Goal: Navigation & Orientation: Understand site structure

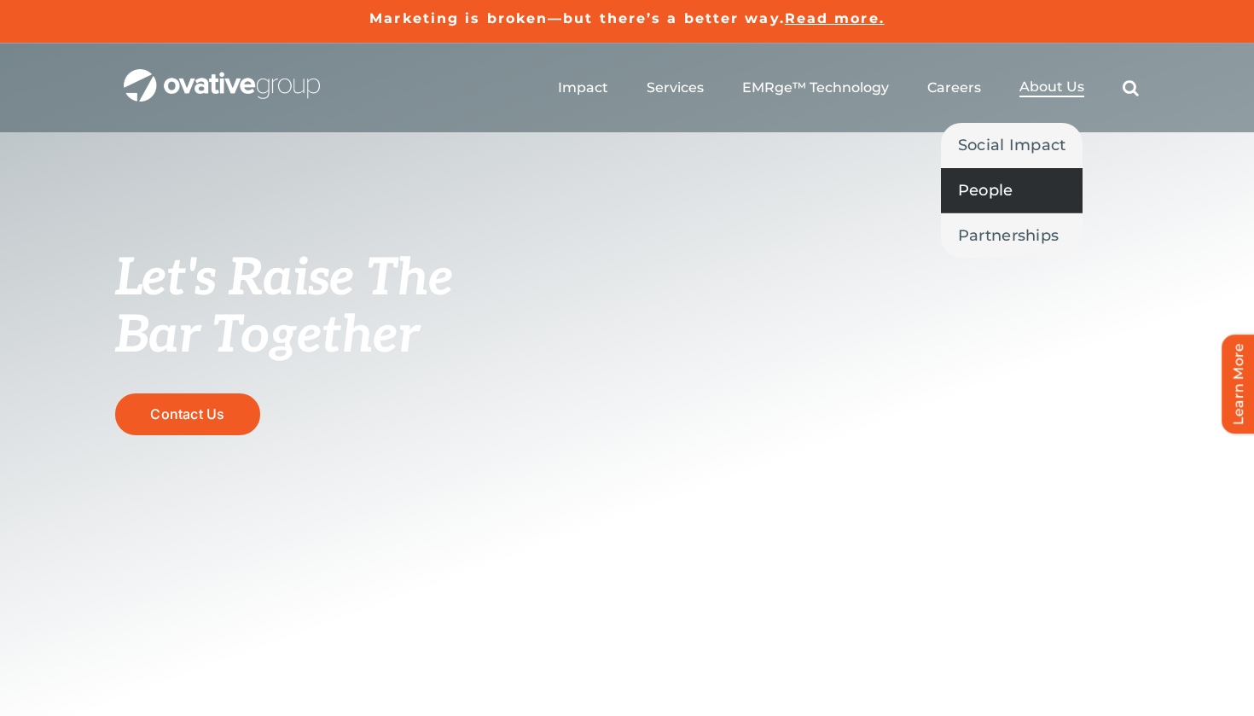
click at [1014, 190] on span "People" at bounding box center [985, 190] width 55 height 24
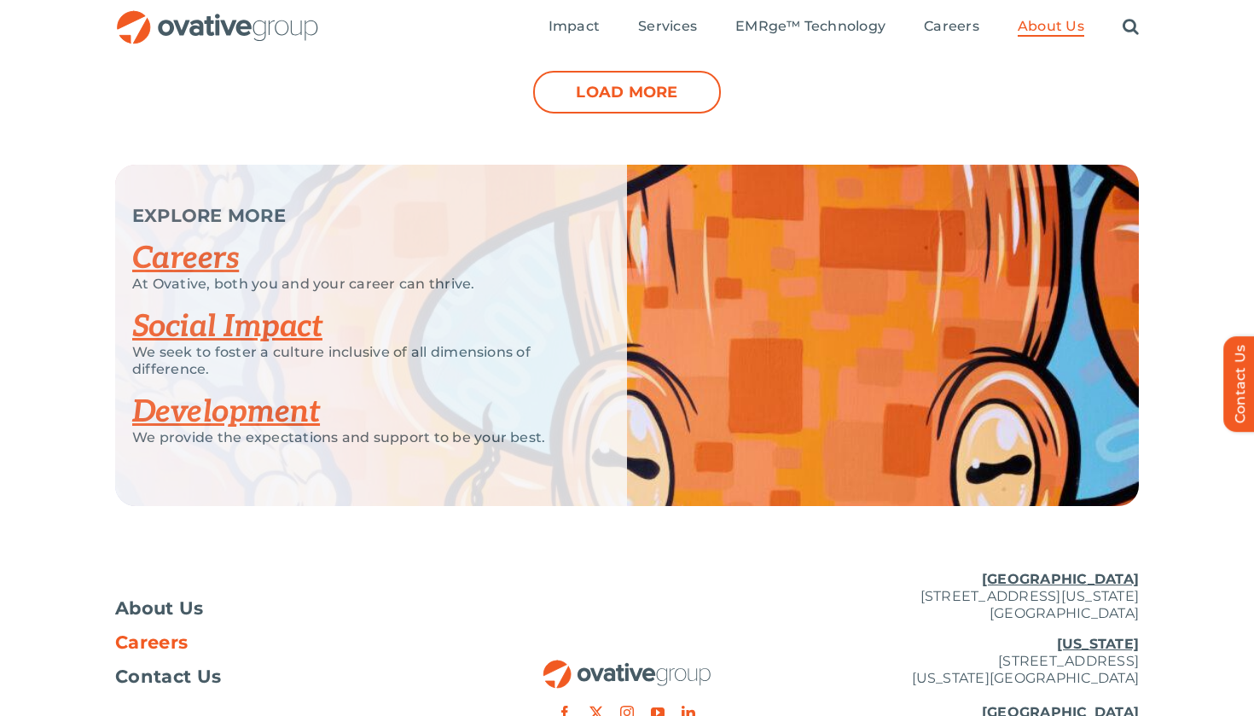
scroll to position [2149, 0]
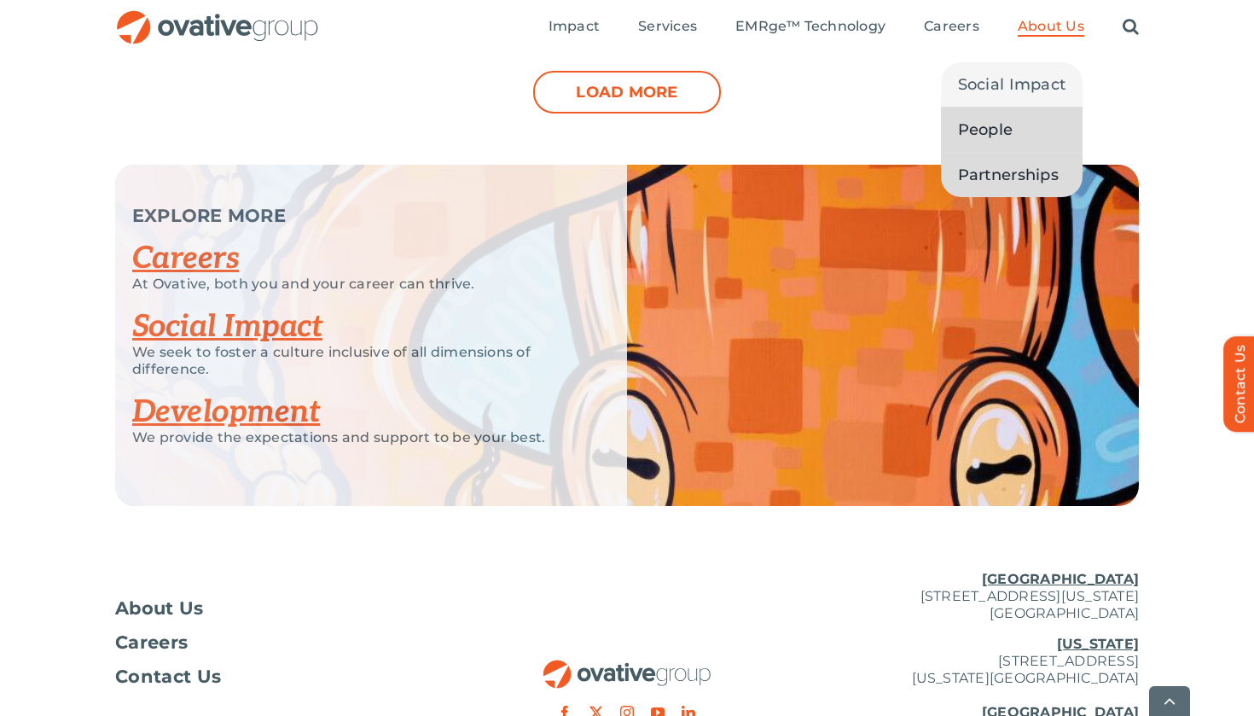
click at [1020, 169] on span "Partnerships" at bounding box center [1008, 175] width 101 height 24
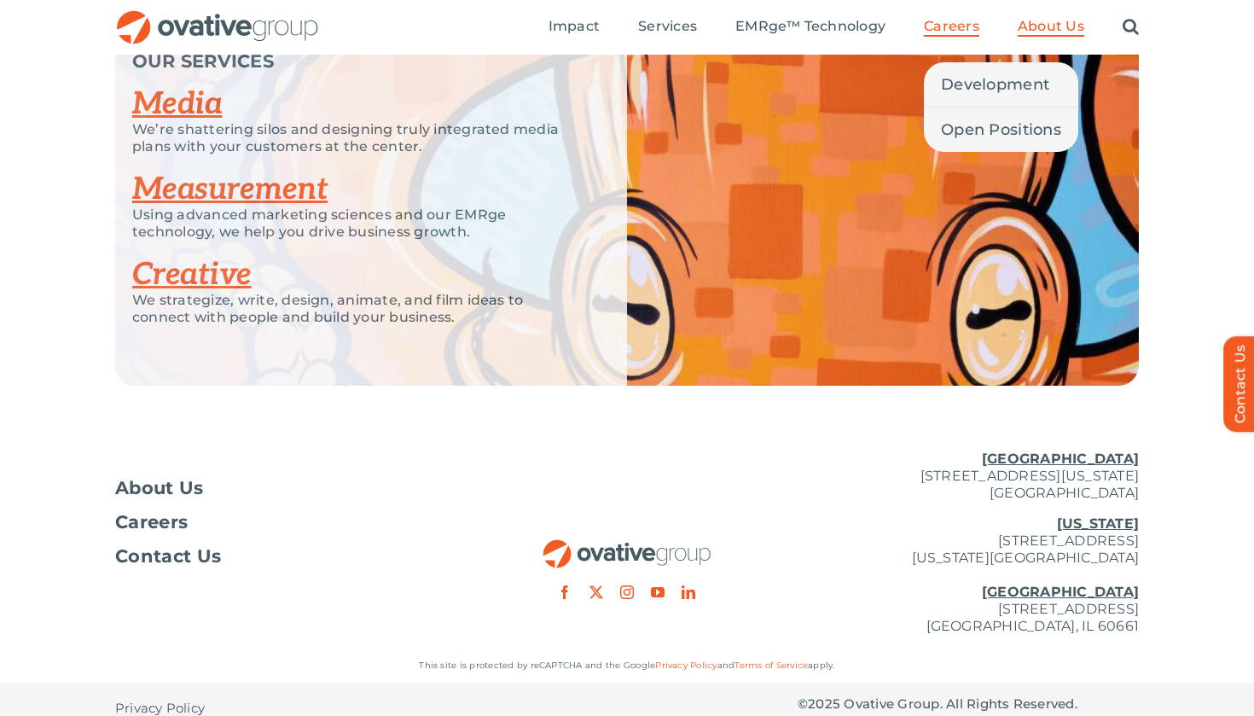
scroll to position [3760, 0]
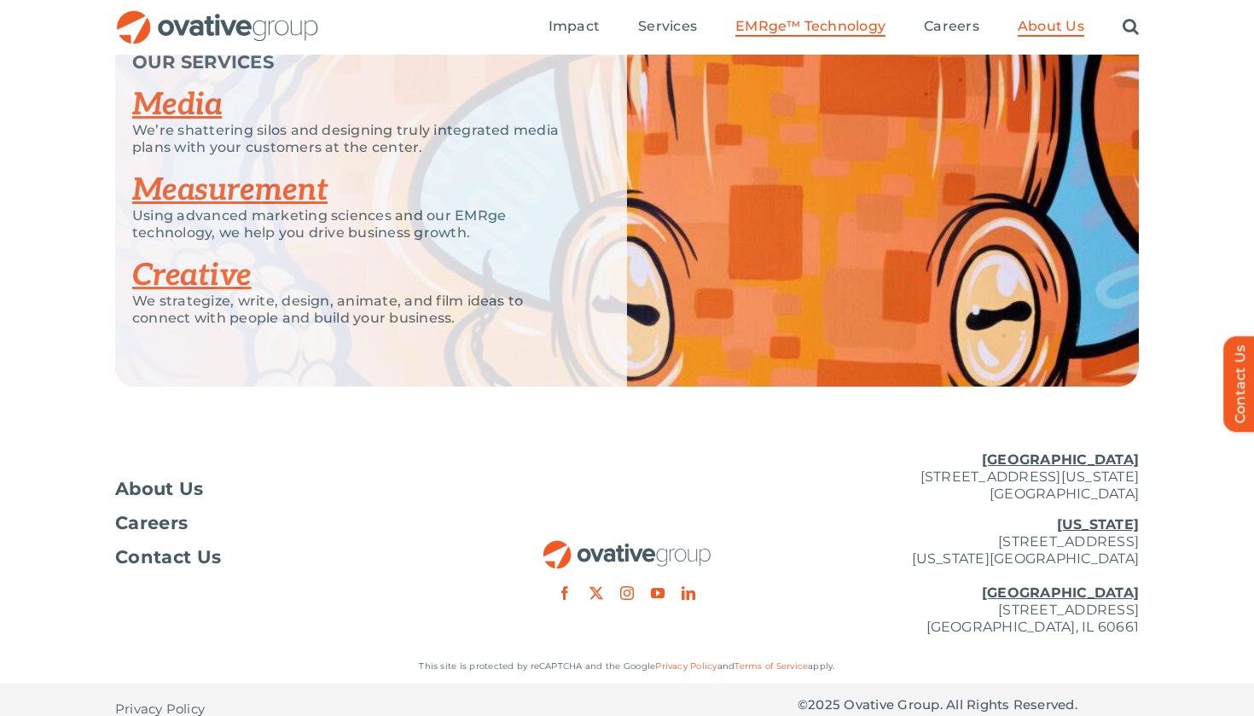
click at [800, 36] on link "EMRge™ Technology" at bounding box center [811, 27] width 150 height 19
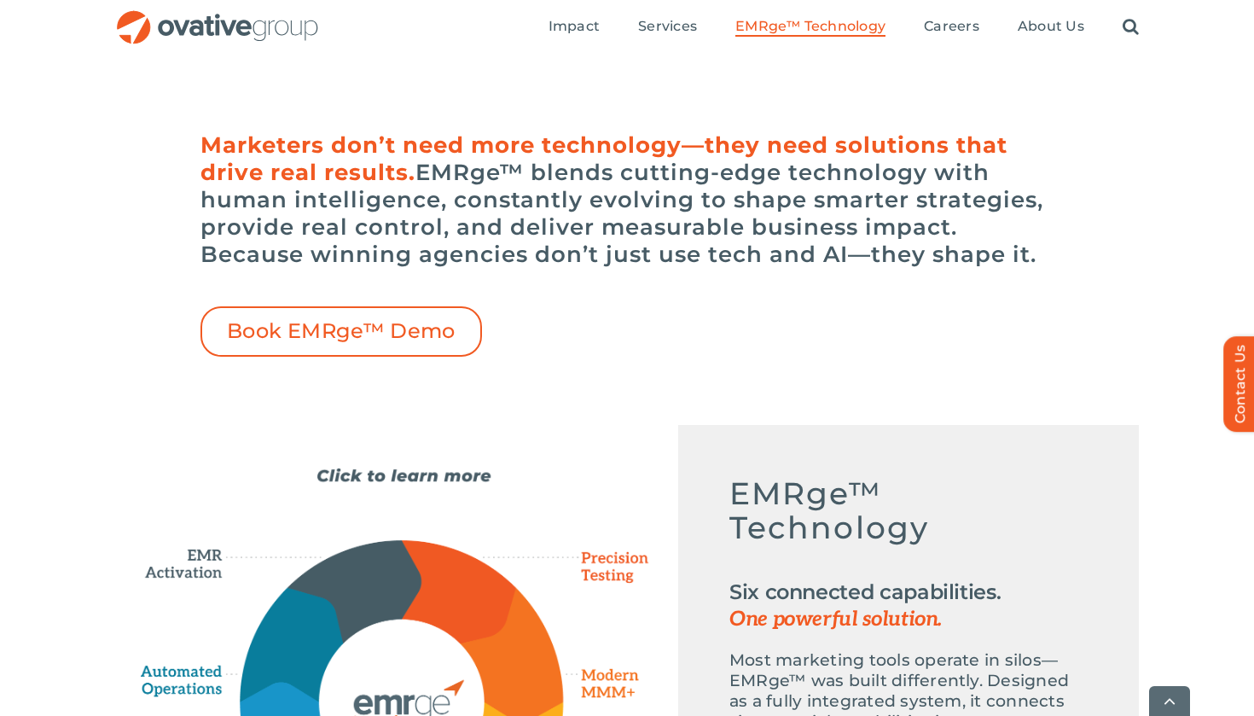
scroll to position [543, 0]
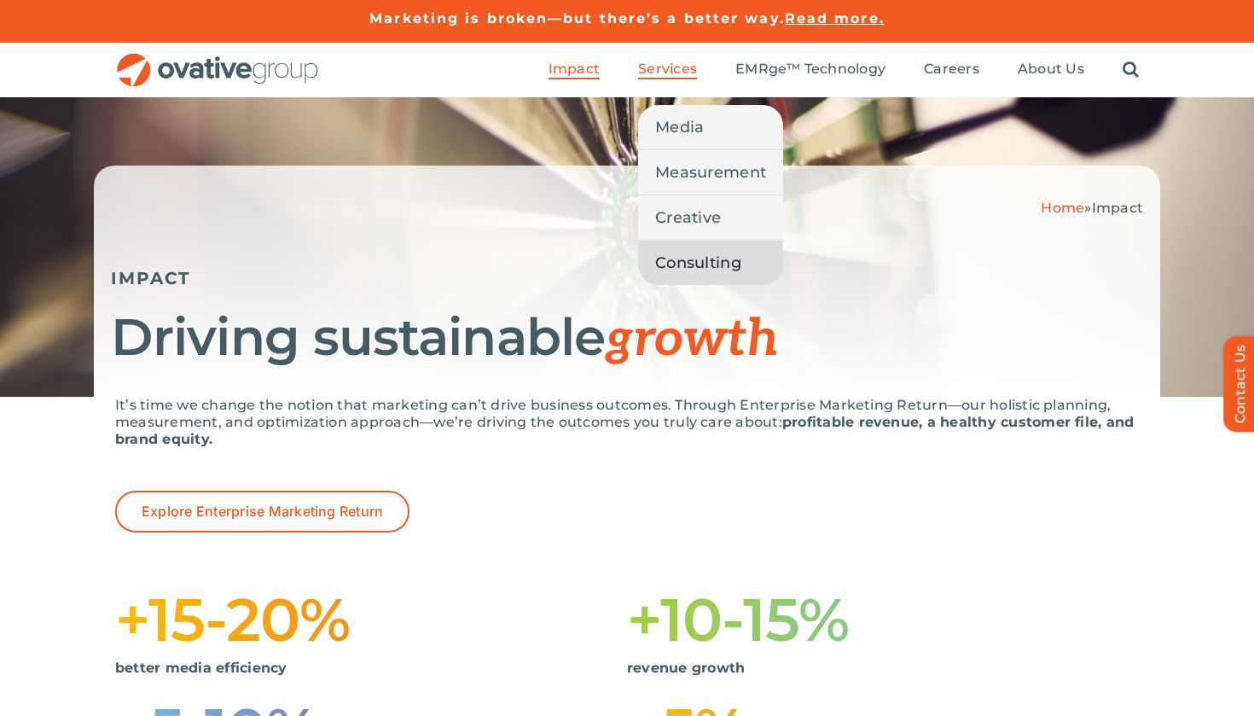
click at [683, 248] on link "Consulting" at bounding box center [710, 263] width 145 height 44
